Goal: Information Seeking & Learning: Learn about a topic

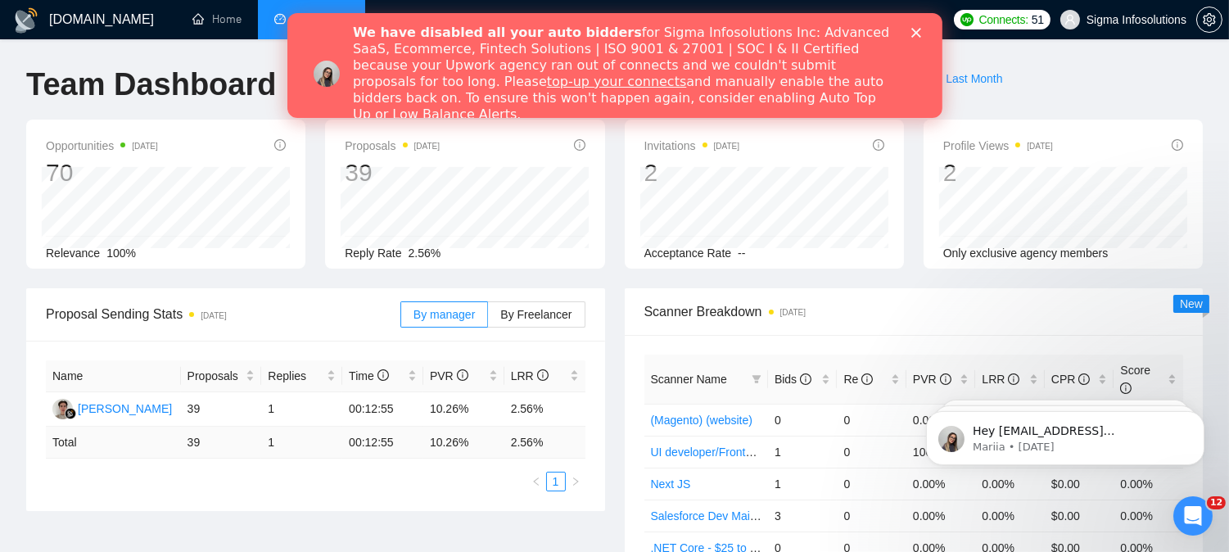
click at [914, 30] on polygon "Close" at bounding box center [916, 33] width 10 height 10
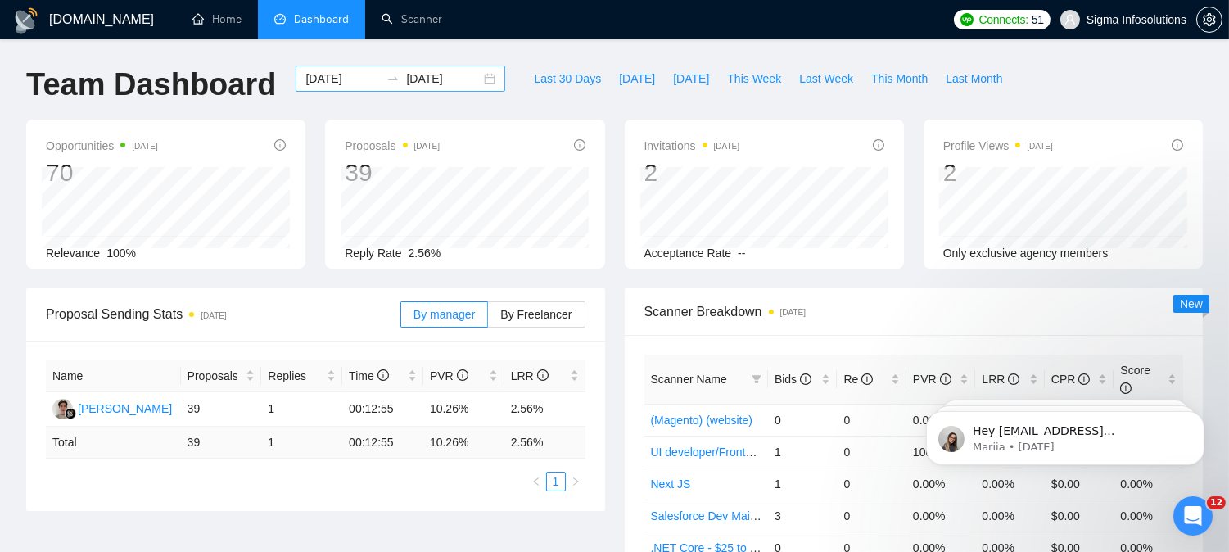
click at [324, 74] on input "[DATE]" at bounding box center [343, 79] width 75 height 18
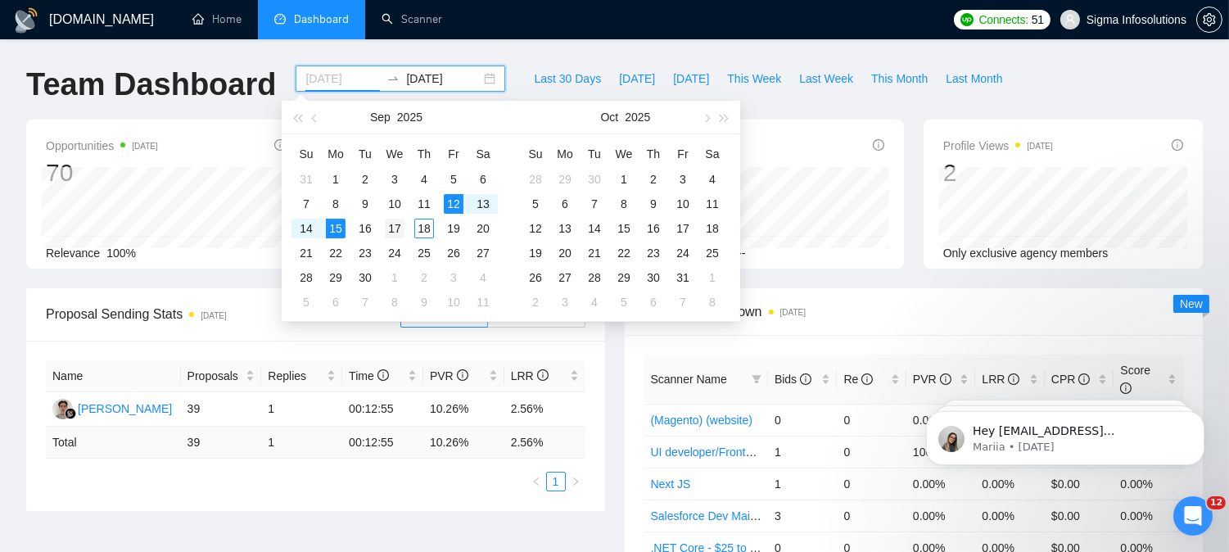
type input "[DATE]"
click at [394, 227] on div "17" at bounding box center [395, 229] width 20 height 20
click at [419, 224] on div "18" at bounding box center [424, 229] width 20 height 20
type input "[DATE]"
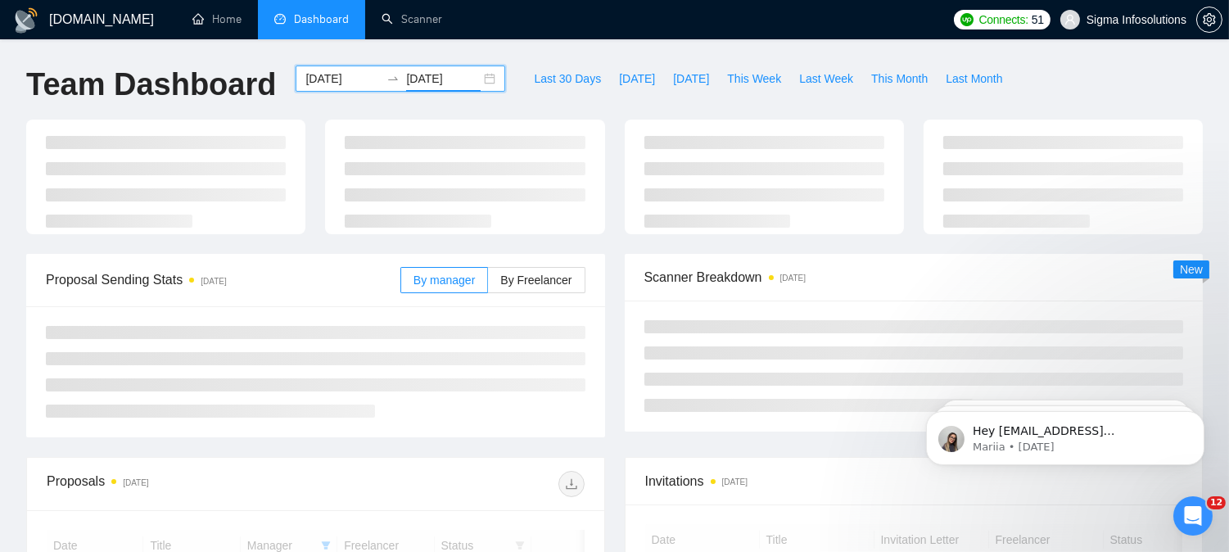
click at [505, 48] on div "[DOMAIN_NAME] Home Dashboard Scanner Connects: 51 Sigma Infosolutions Team Dash…" at bounding box center [614, 552] width 1229 height 1105
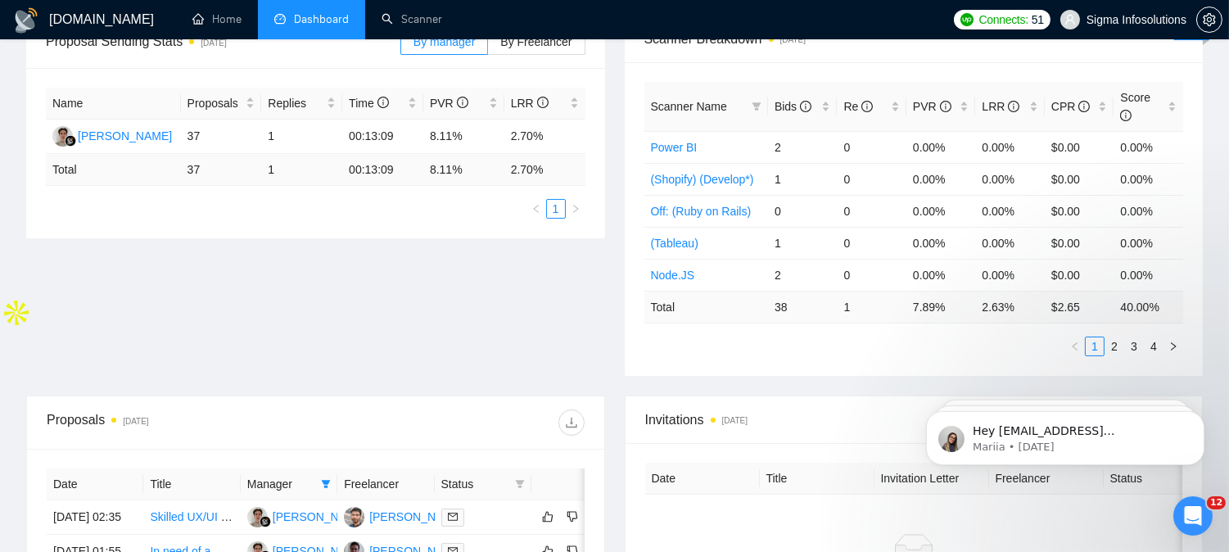
scroll to position [364, 0]
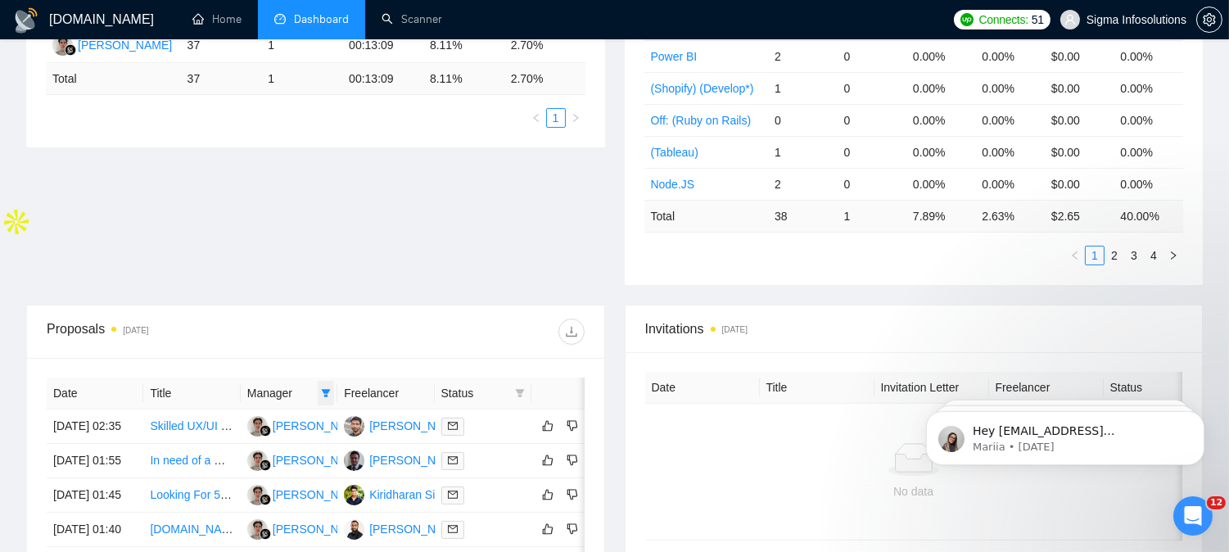
click at [324, 388] on icon "filter" at bounding box center [326, 393] width 10 height 10
click at [331, 319] on div at bounding box center [449, 332] width 269 height 26
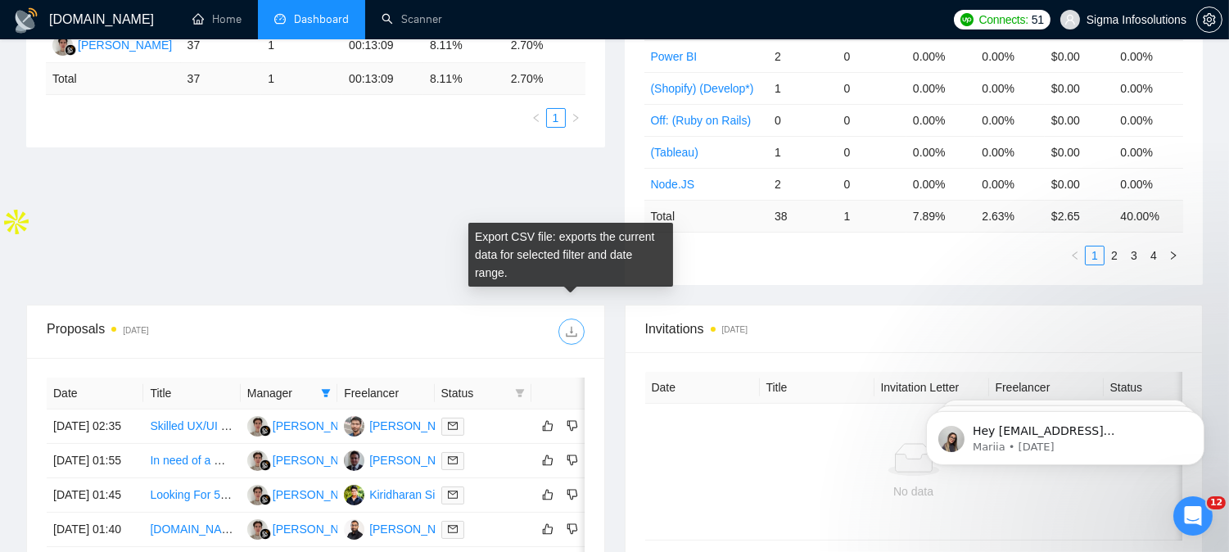
click at [570, 325] on icon "download" at bounding box center [571, 331] width 13 height 13
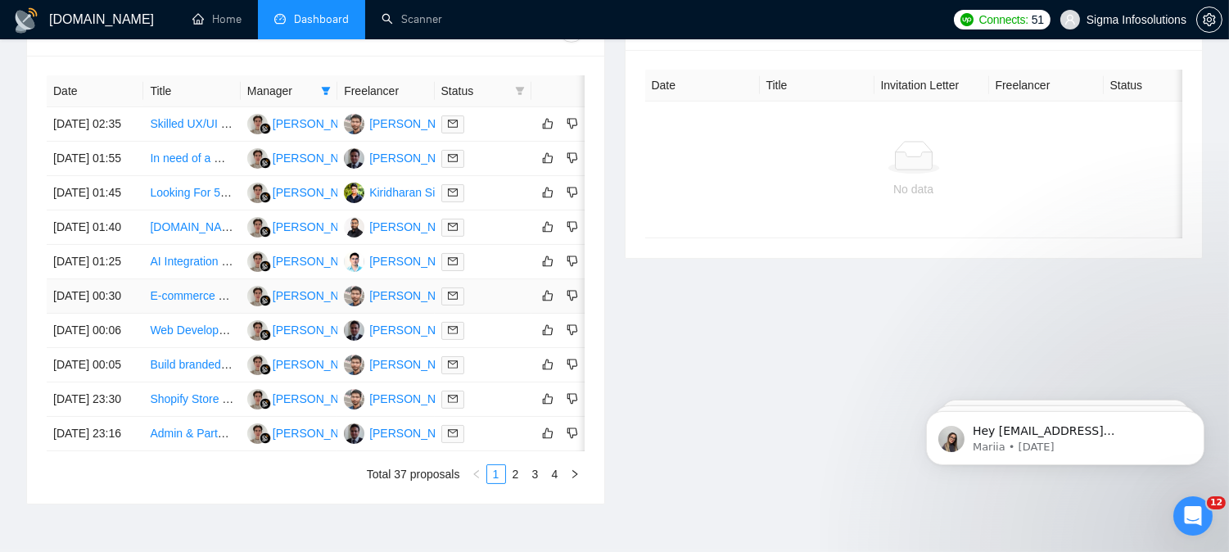
scroll to position [910, 0]
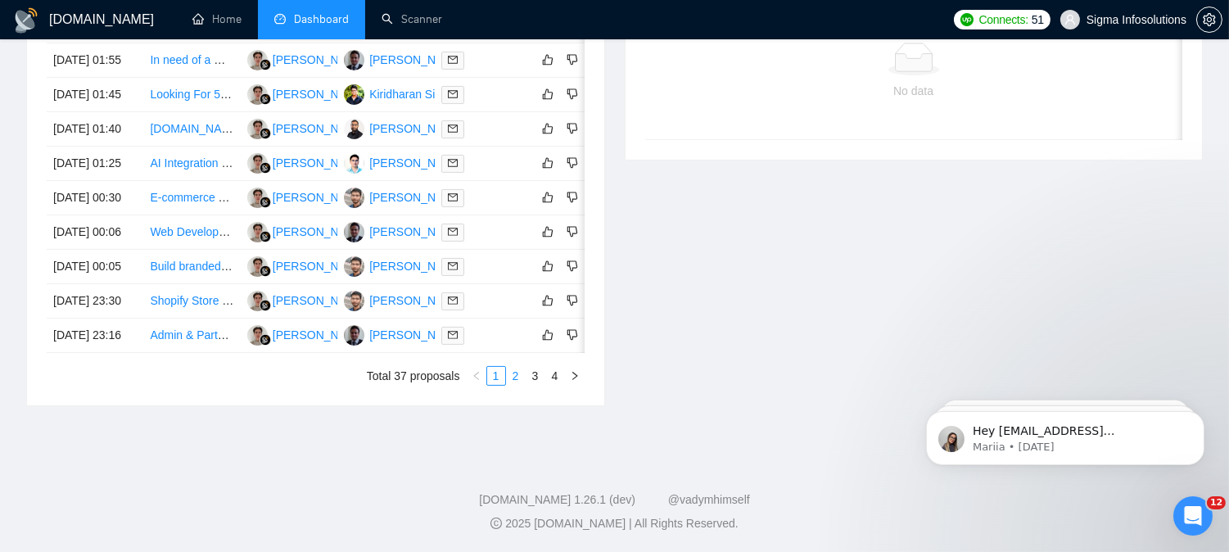
click at [511, 383] on link "2" at bounding box center [516, 376] width 18 height 18
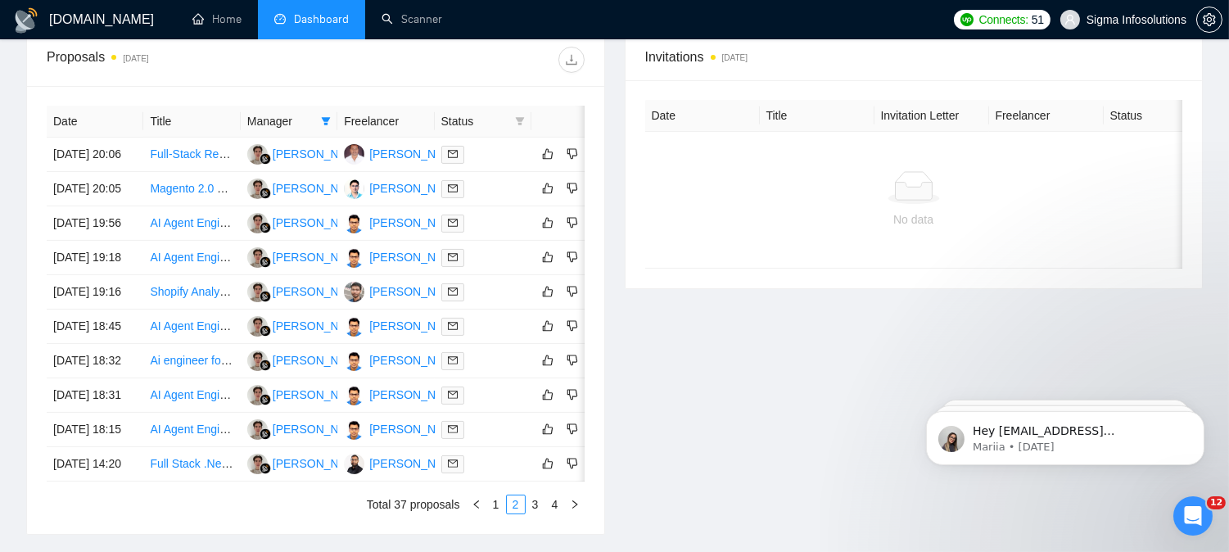
scroll to position [636, 0]
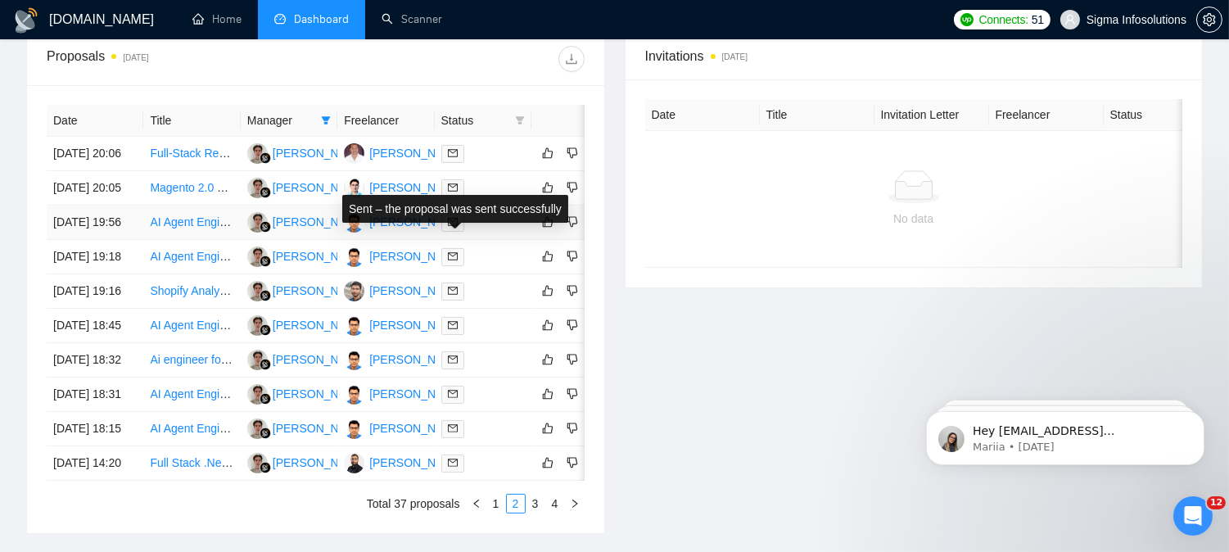
click at [460, 232] on span at bounding box center [452, 223] width 23 height 18
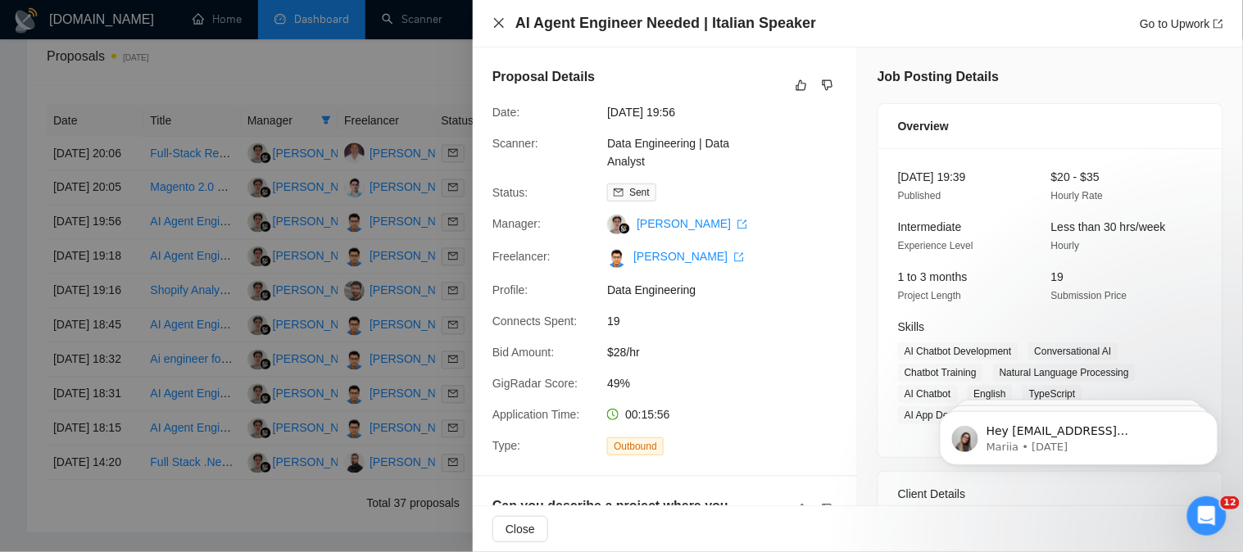
click at [503, 23] on icon "close" at bounding box center [498, 22] width 13 height 13
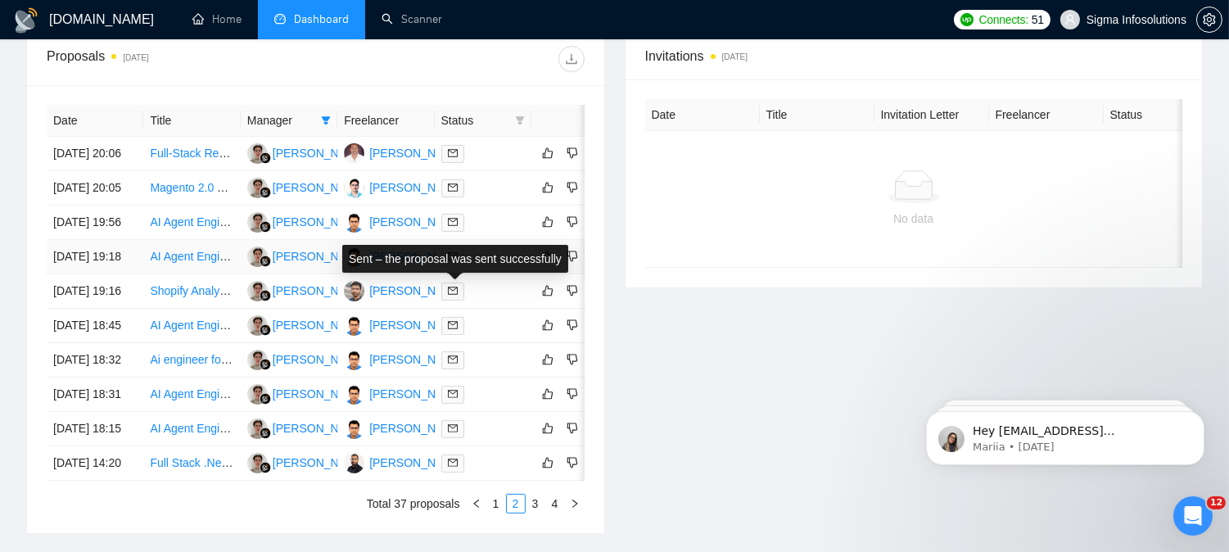
click at [446, 266] on span at bounding box center [452, 257] width 23 height 18
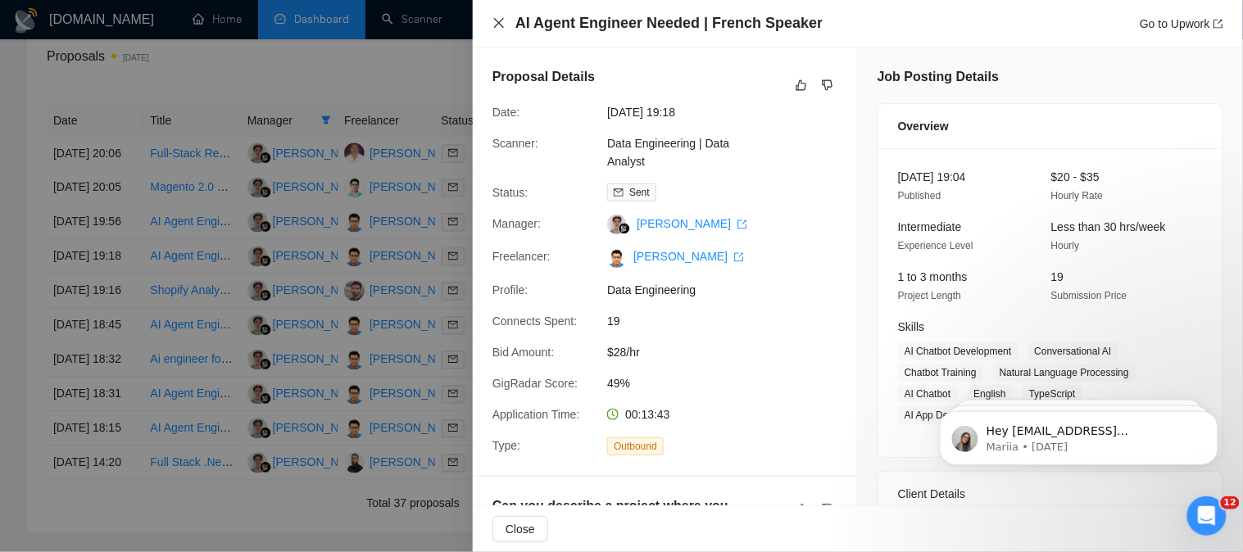
click at [500, 26] on icon "close" at bounding box center [498, 22] width 13 height 13
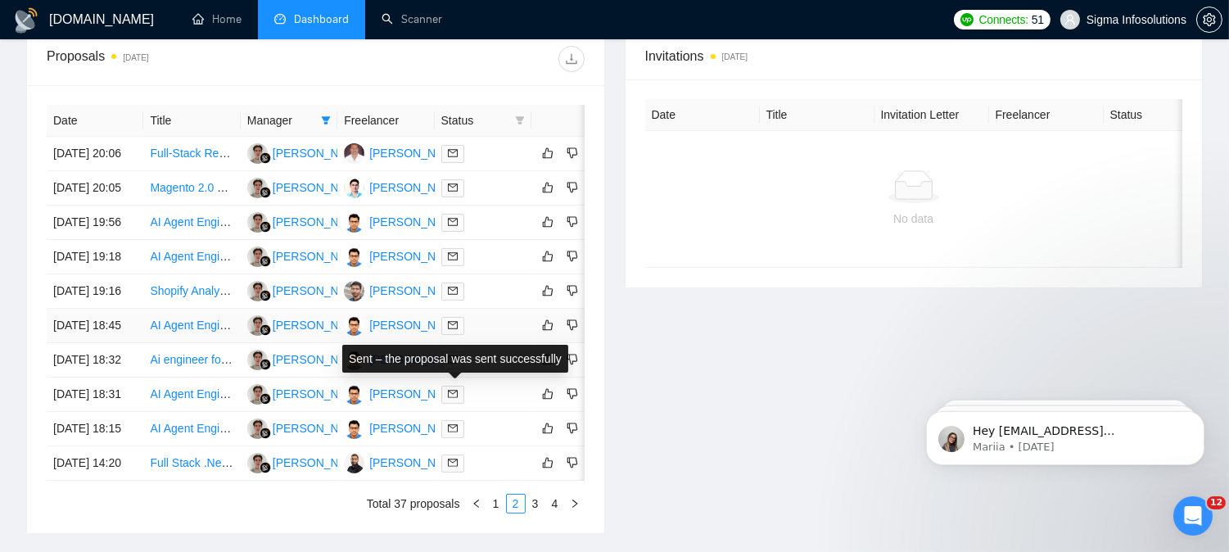
click at [451, 329] on icon "mail" at bounding box center [453, 325] width 10 height 7
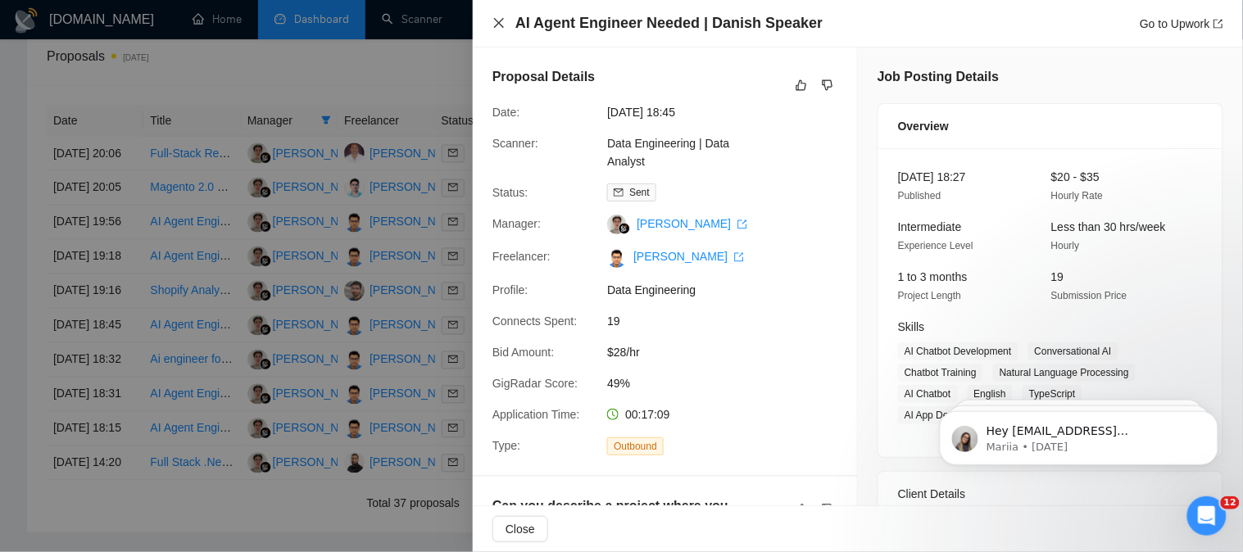
click at [496, 19] on icon "close" at bounding box center [498, 22] width 13 height 13
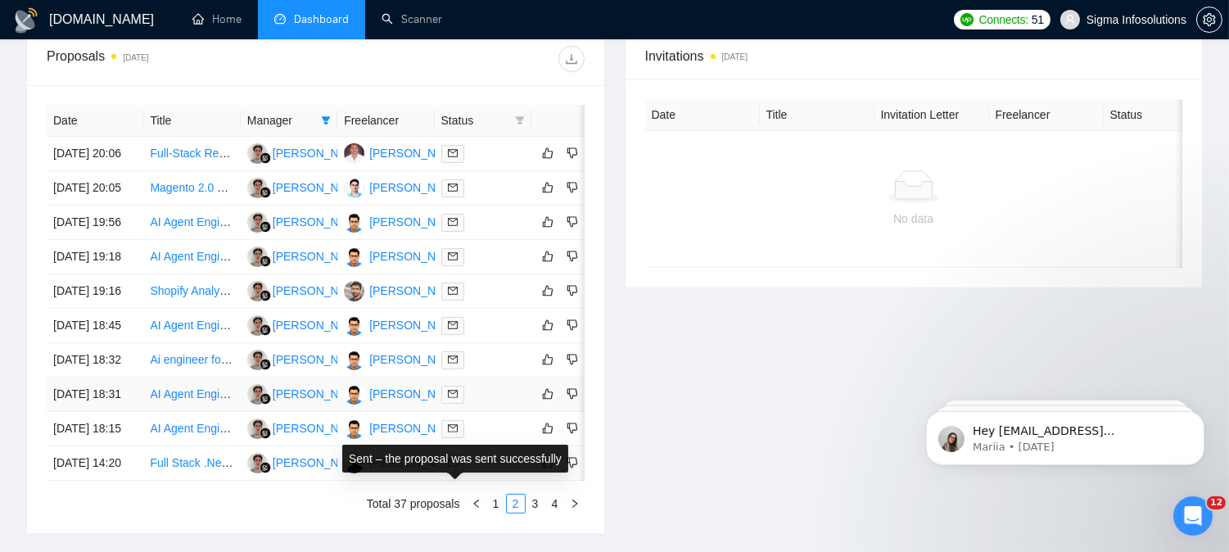
click at [454, 404] on span at bounding box center [452, 395] width 23 height 18
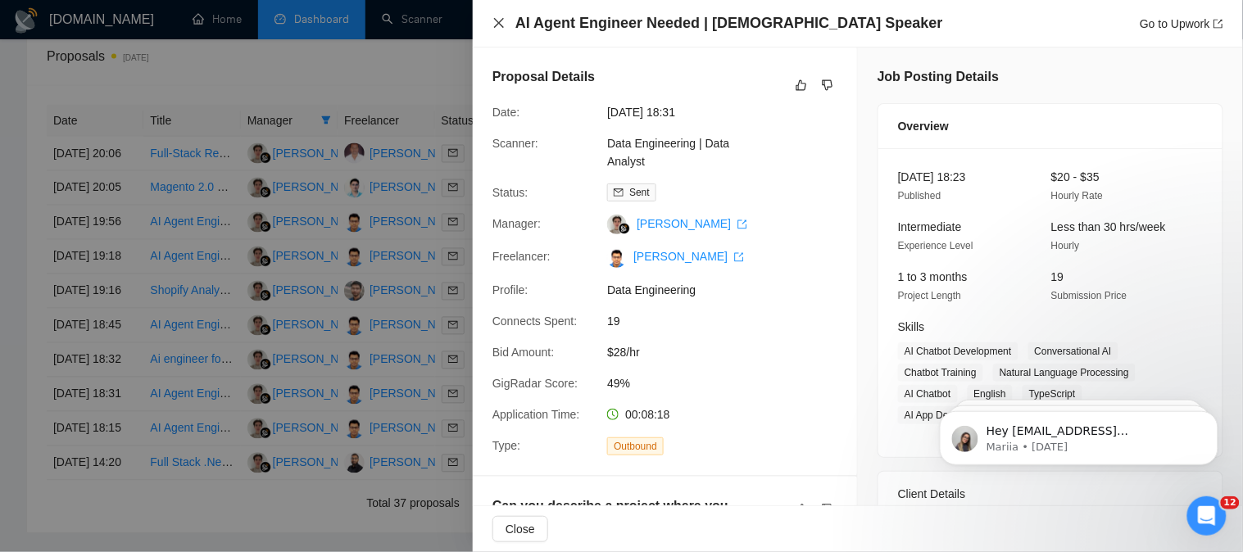
click at [500, 17] on icon "close" at bounding box center [498, 22] width 13 height 13
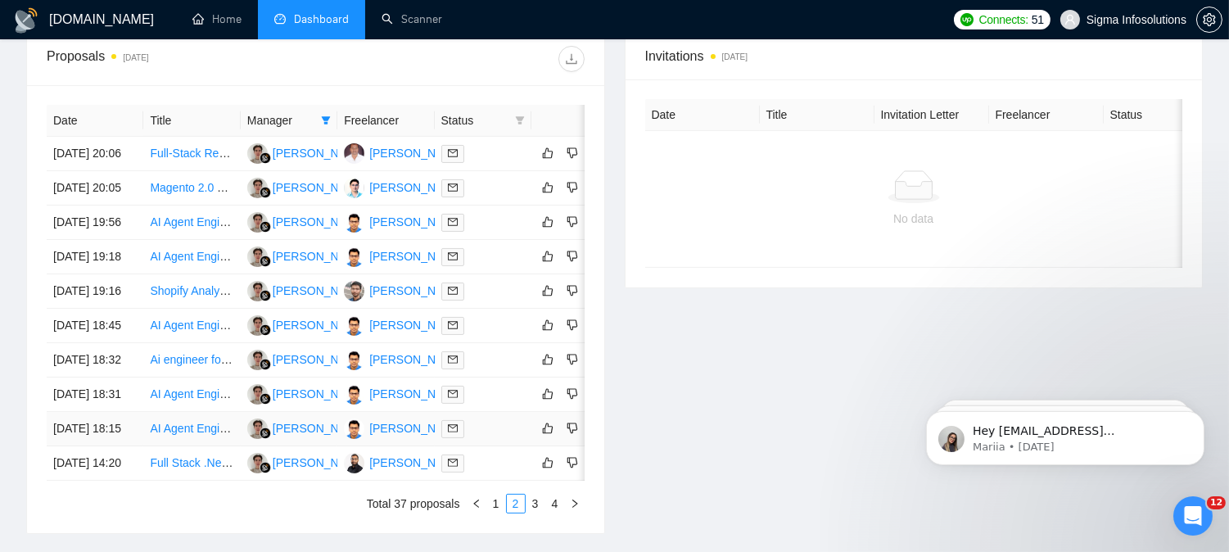
scroll to position [819, 0]
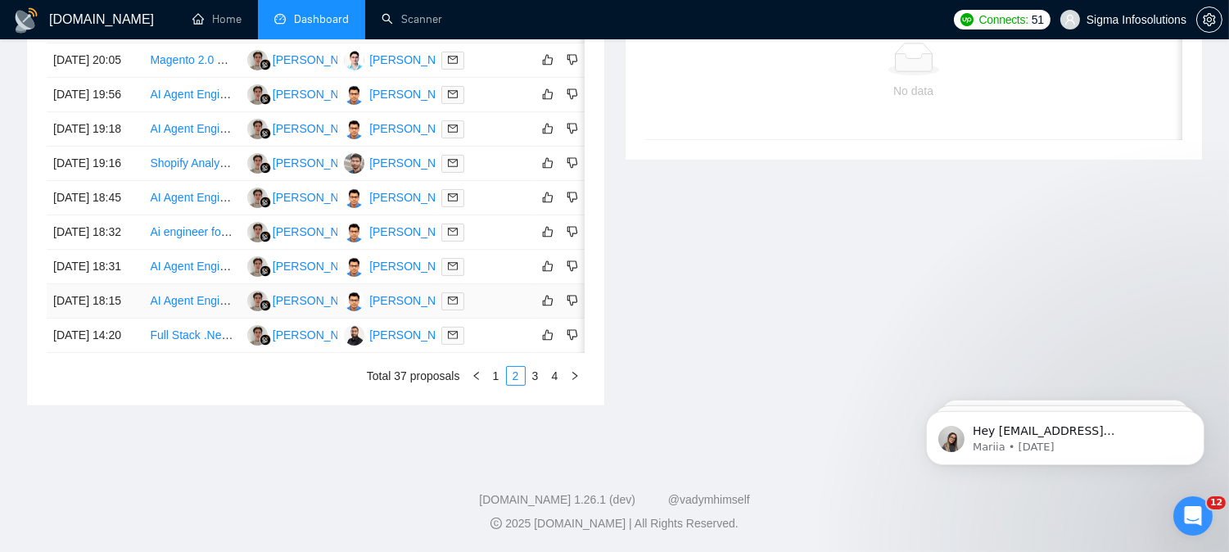
click at [452, 306] on icon "mail" at bounding box center [453, 301] width 10 height 10
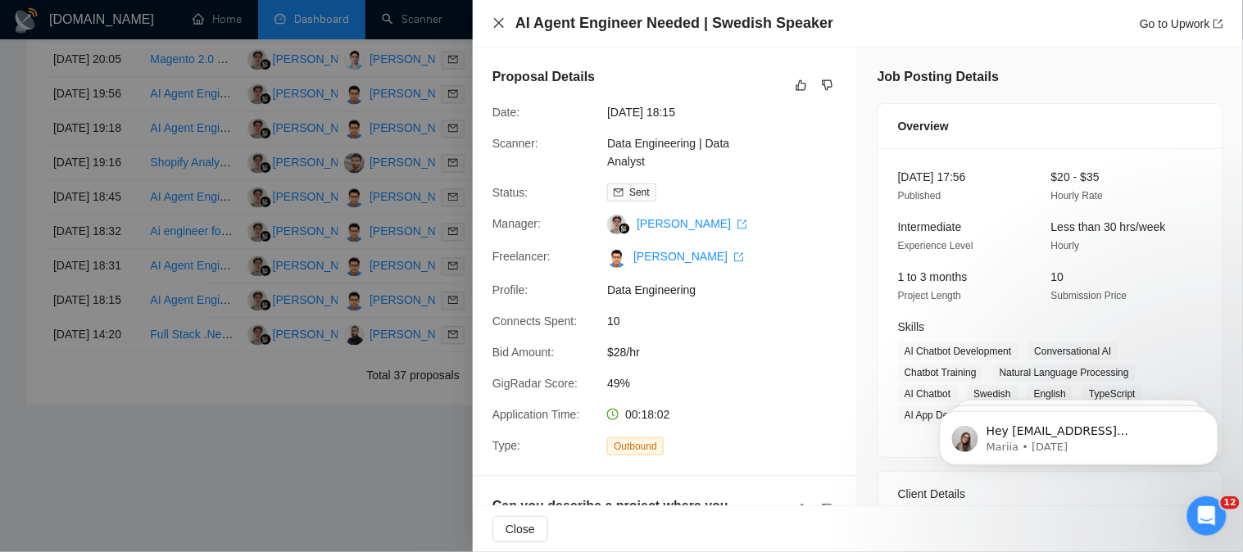
click at [496, 22] on icon "close" at bounding box center [498, 22] width 13 height 13
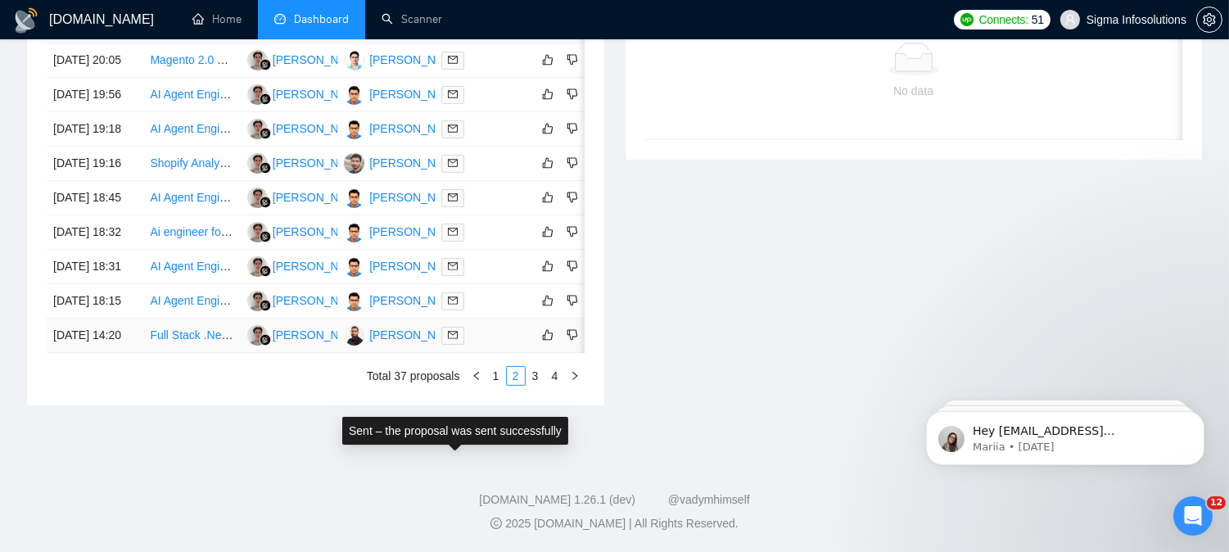
click at [455, 340] on icon "mail" at bounding box center [453, 335] width 10 height 10
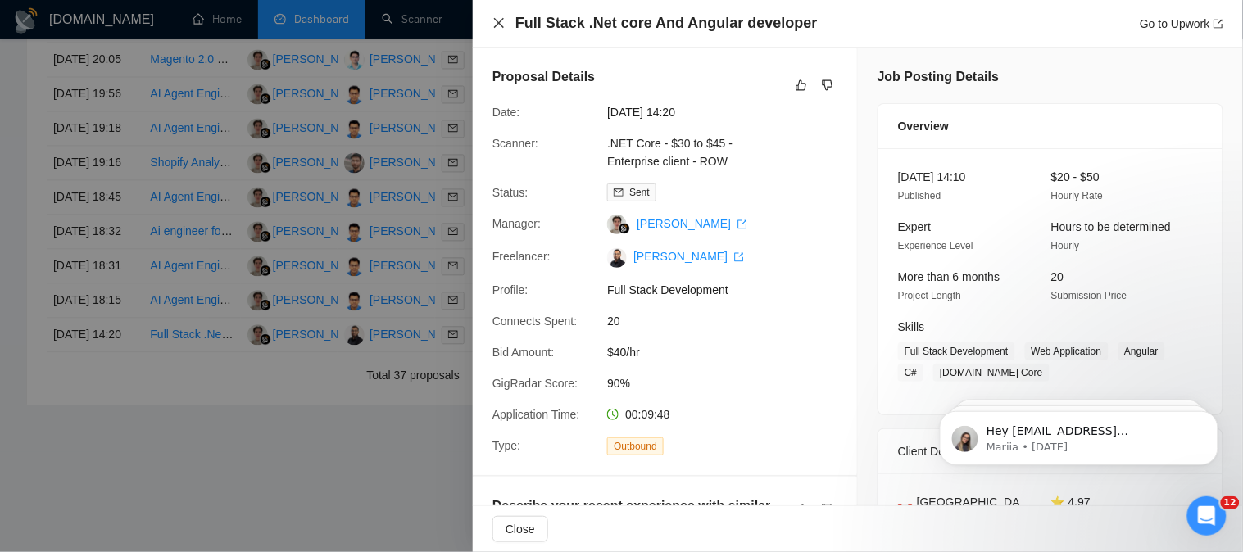
click at [498, 20] on icon "close" at bounding box center [498, 22] width 13 height 13
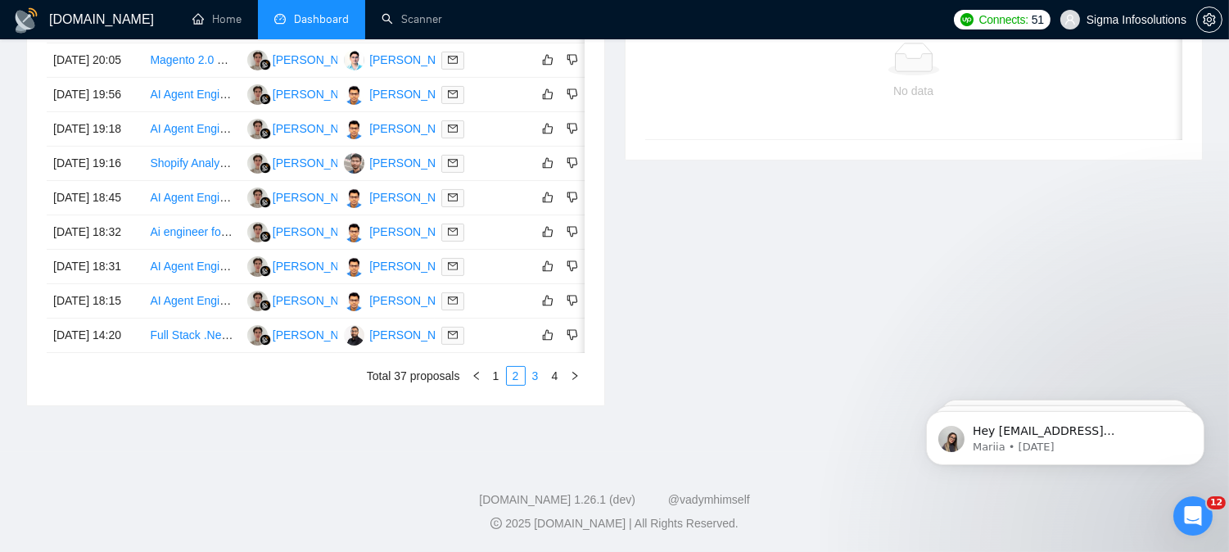
click at [532, 385] on link "3" at bounding box center [536, 376] width 18 height 18
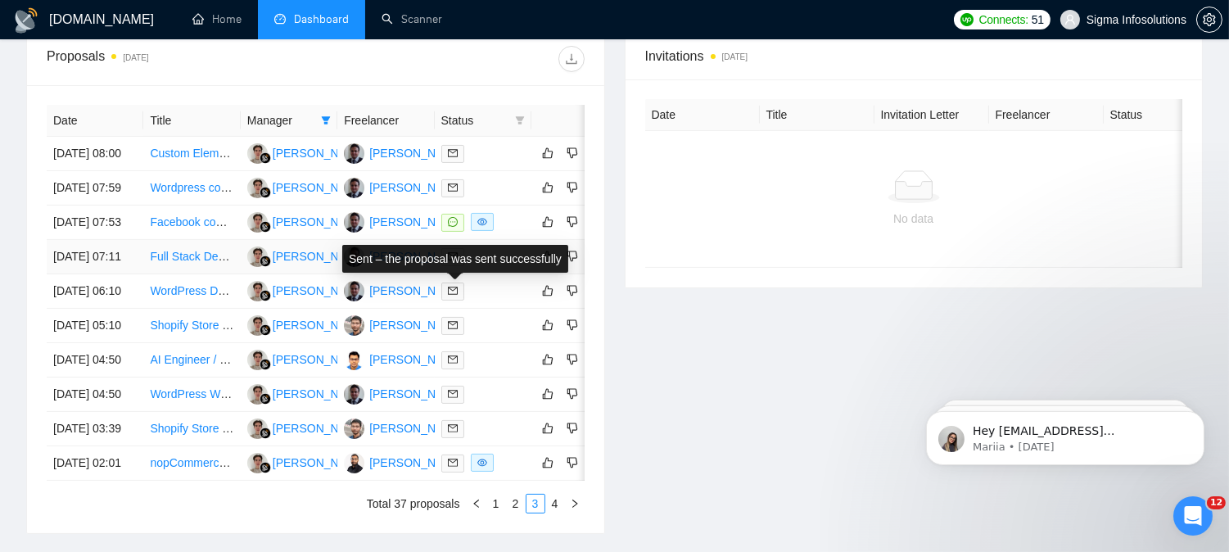
click at [445, 266] on span at bounding box center [452, 257] width 23 height 18
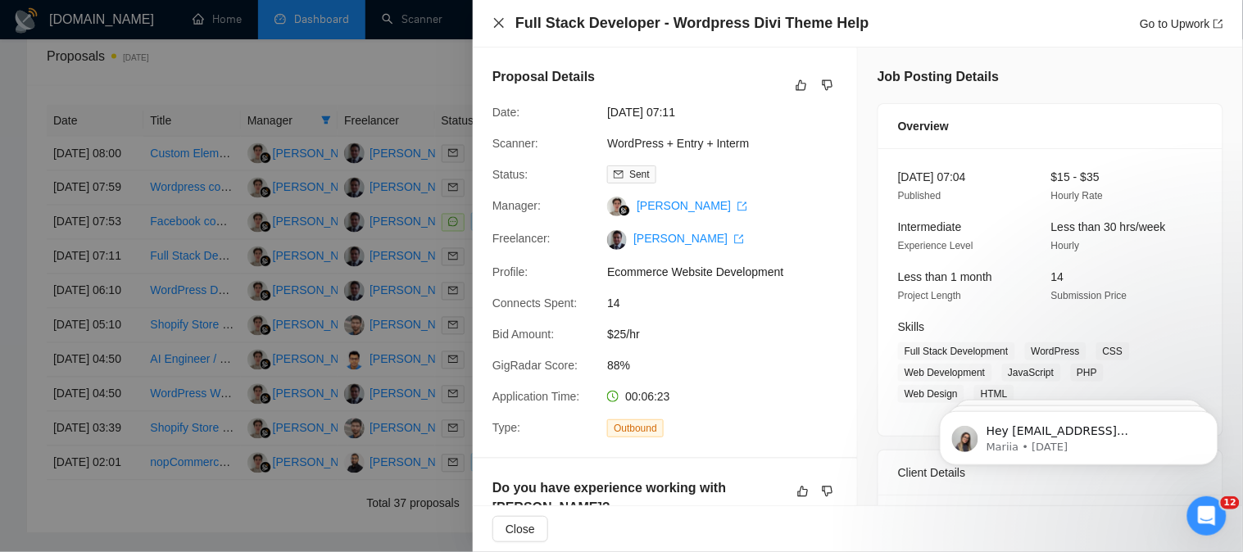
click at [496, 22] on icon "close" at bounding box center [498, 22] width 13 height 13
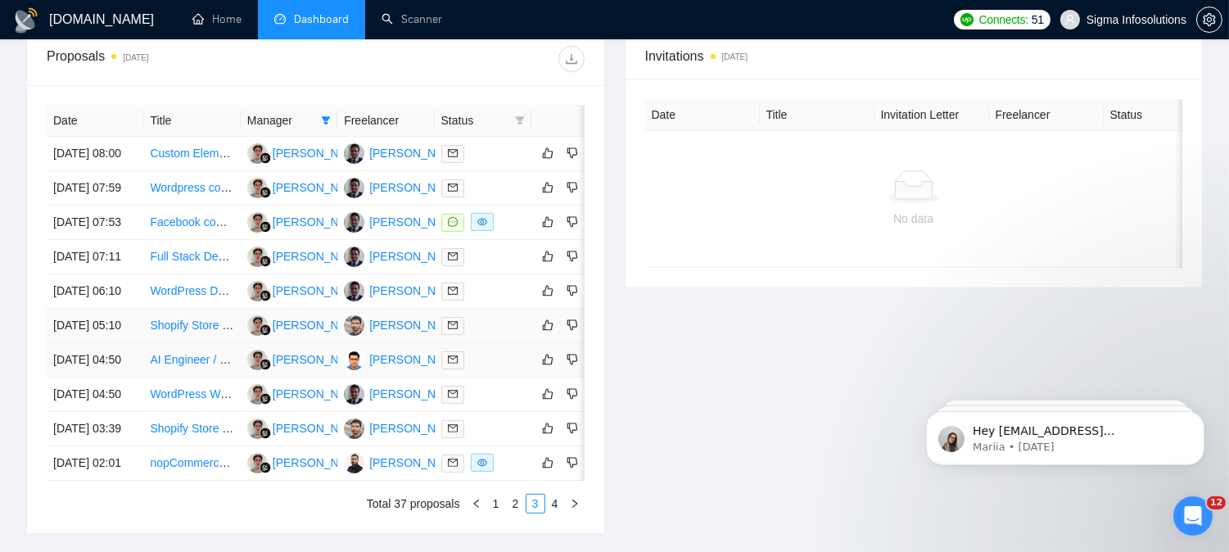
scroll to position [819, 0]
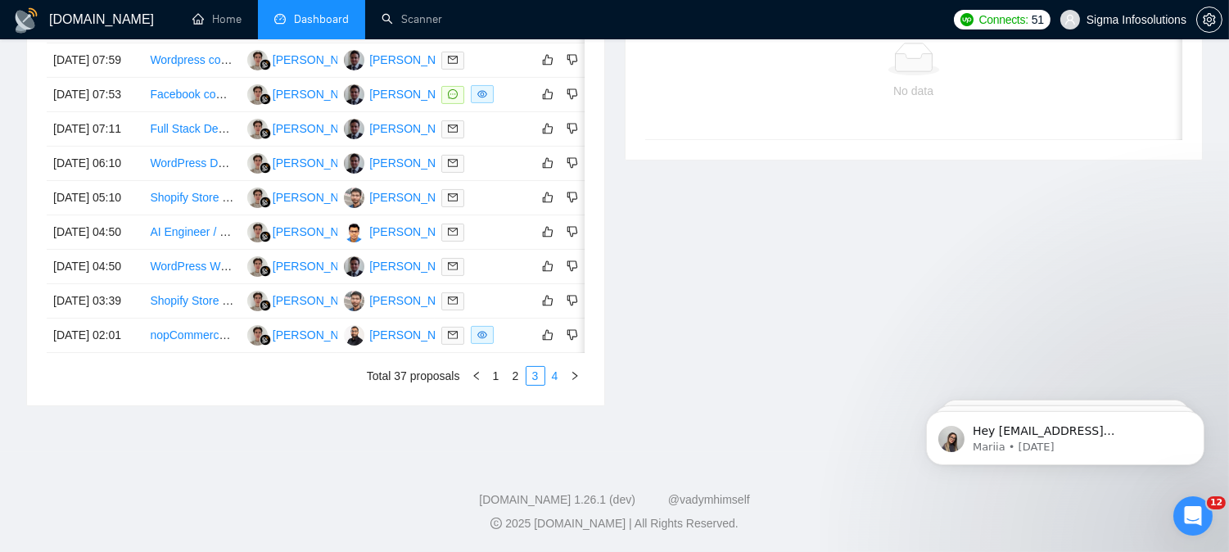
click at [555, 385] on link "4" at bounding box center [555, 376] width 18 height 18
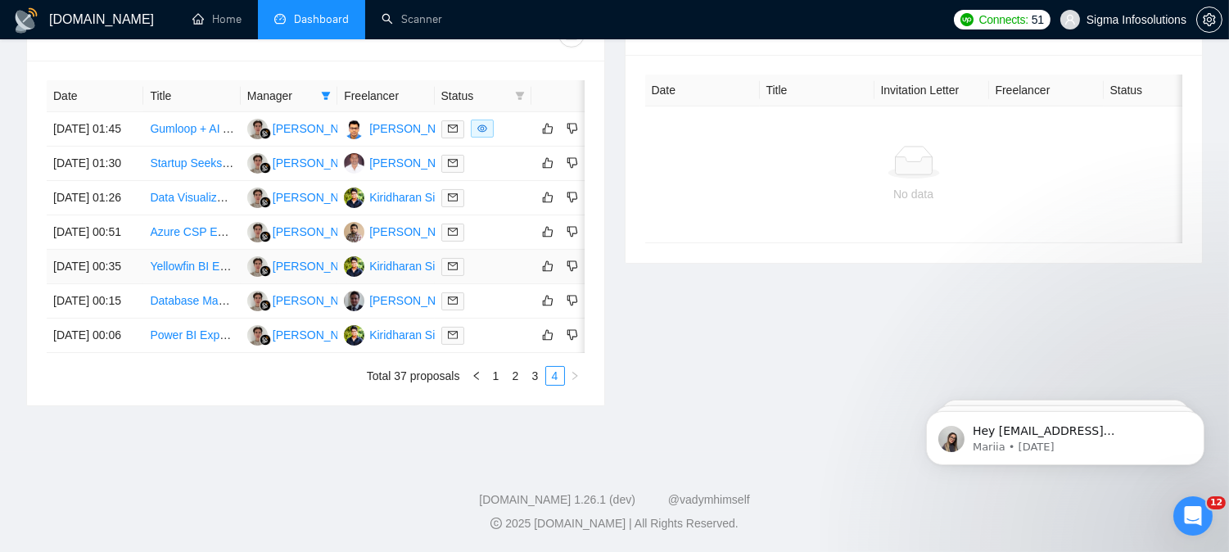
scroll to position [675, 0]
click at [824, 333] on div "Invitations [DATE] Date Title Invitation Letter Freelancer Status No data" at bounding box center [914, 206] width 599 height 399
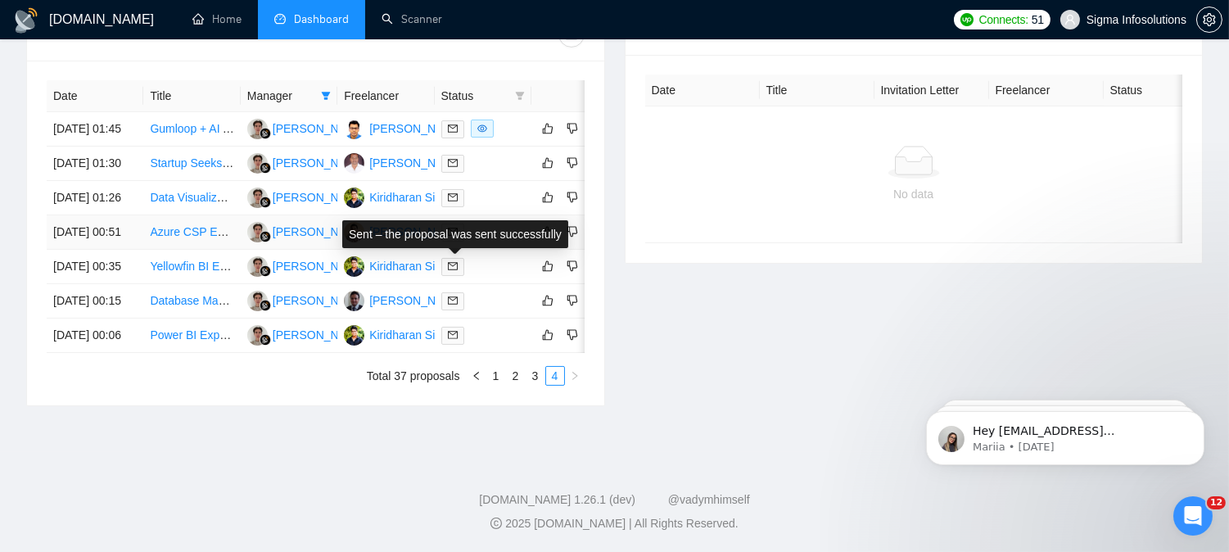
click at [449, 236] on icon "mail" at bounding box center [453, 232] width 10 height 7
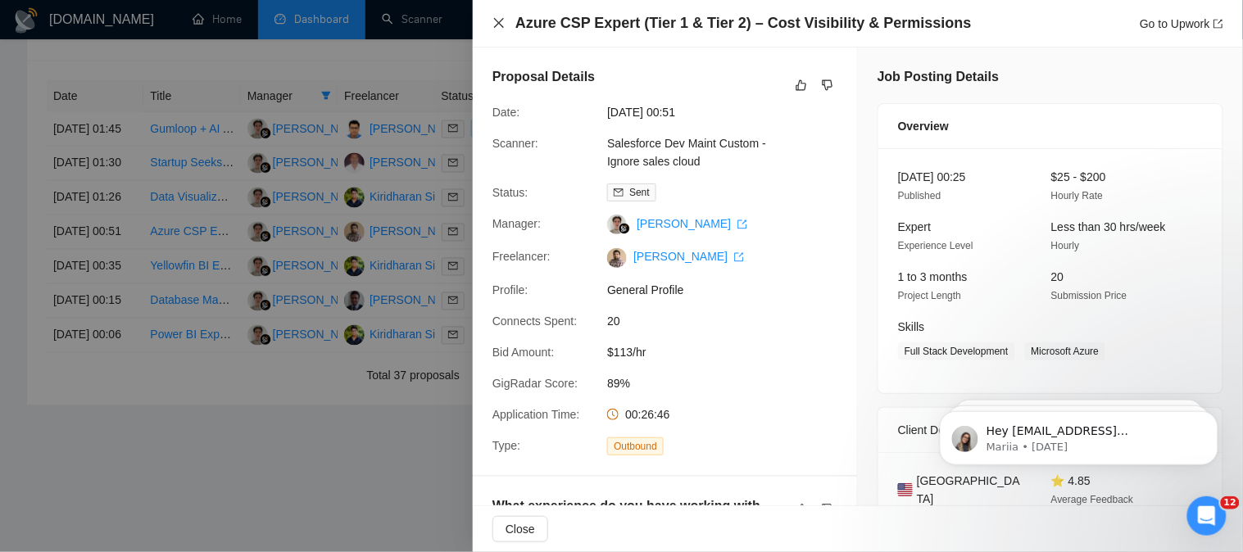
click at [497, 28] on icon "close" at bounding box center [498, 22] width 13 height 13
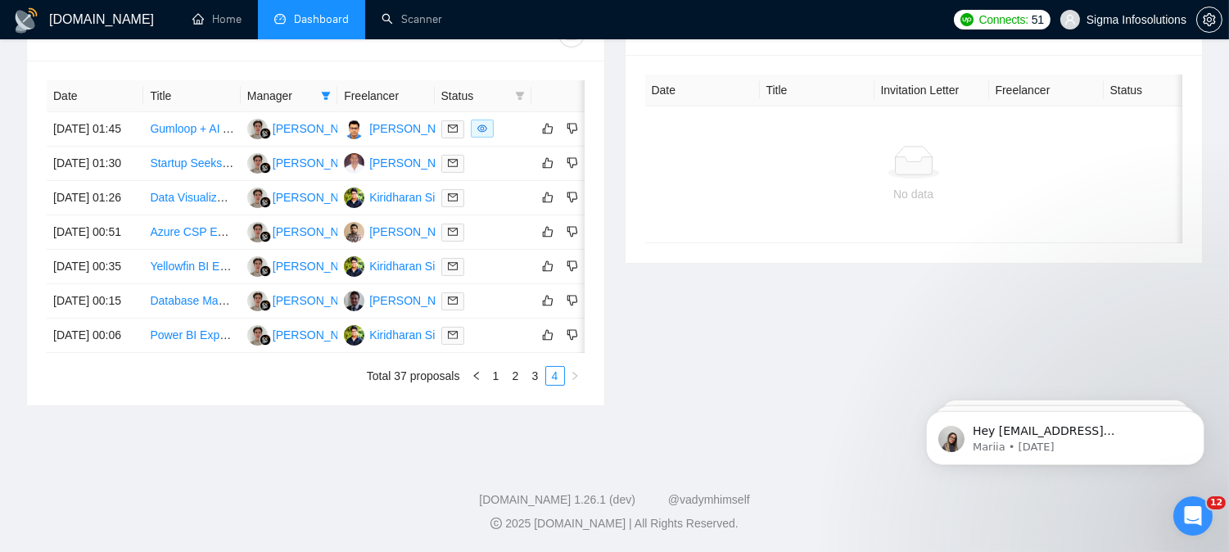
scroll to position [38, 0]
